Goal: Task Accomplishment & Management: Manage account settings

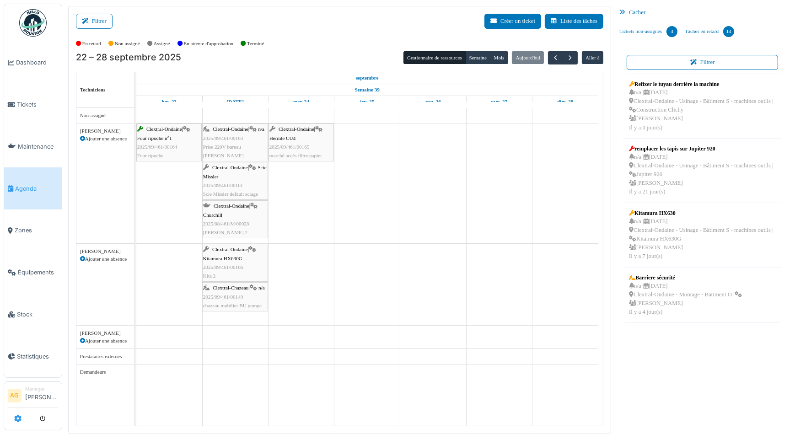
click at [18, 419] on icon at bounding box center [17, 418] width 7 height 7
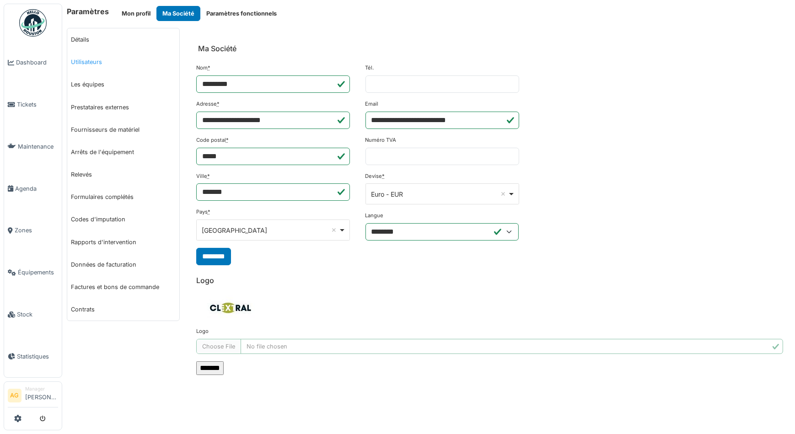
click at [90, 57] on link "Utilisateurs" at bounding box center [123, 62] width 112 height 22
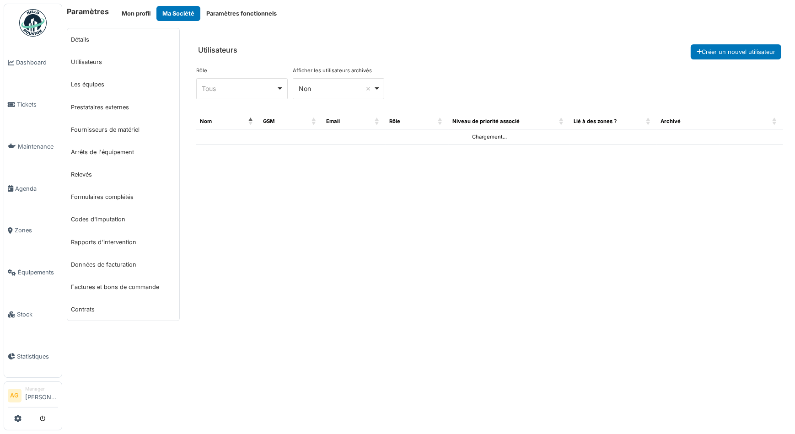
select select "***"
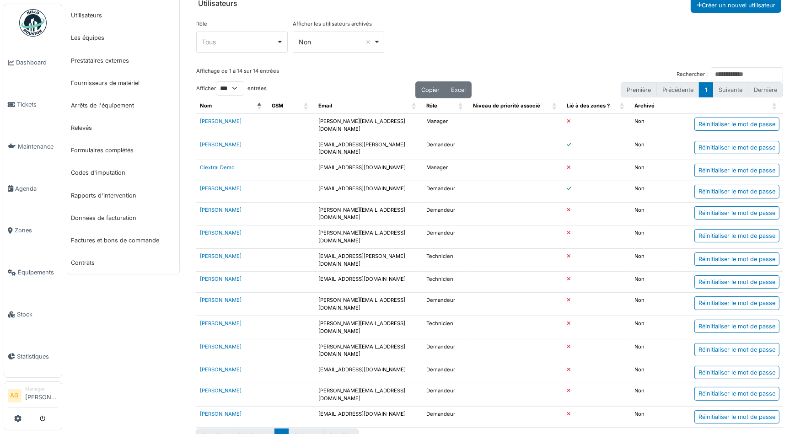
scroll to position [50, 0]
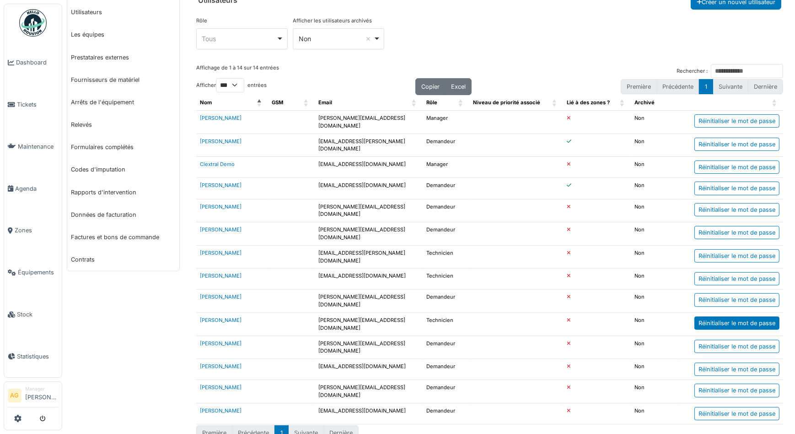
click at [731, 316] on div "Réinitialiser le mot de passe" at bounding box center [736, 322] width 85 height 13
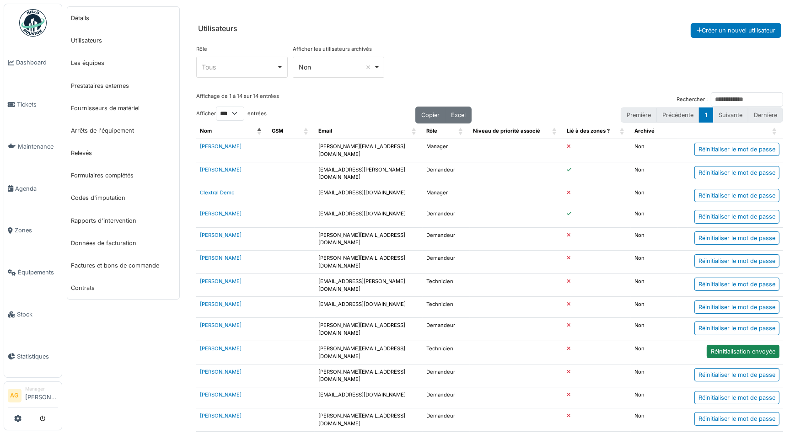
scroll to position [0, 0]
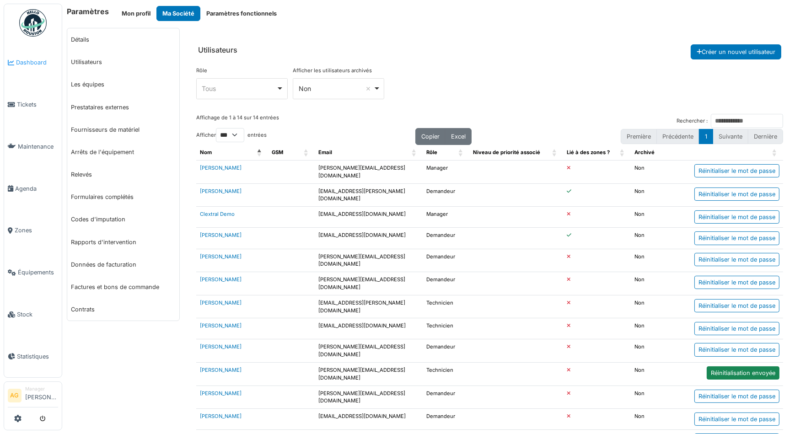
click at [40, 60] on span "Dashboard" at bounding box center [37, 62] width 42 height 9
